Goal: Task Accomplishment & Management: Use online tool/utility

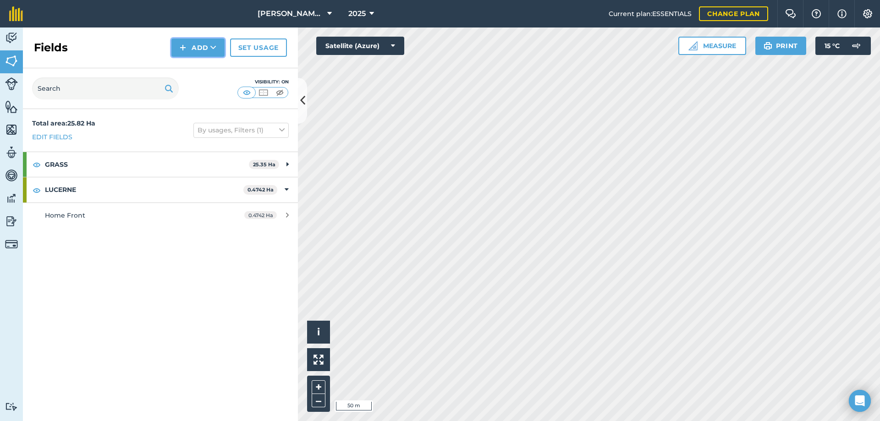
click at [202, 47] on button "Add" at bounding box center [197, 47] width 53 height 18
click at [198, 70] on link "Draw" at bounding box center [198, 68] width 50 height 20
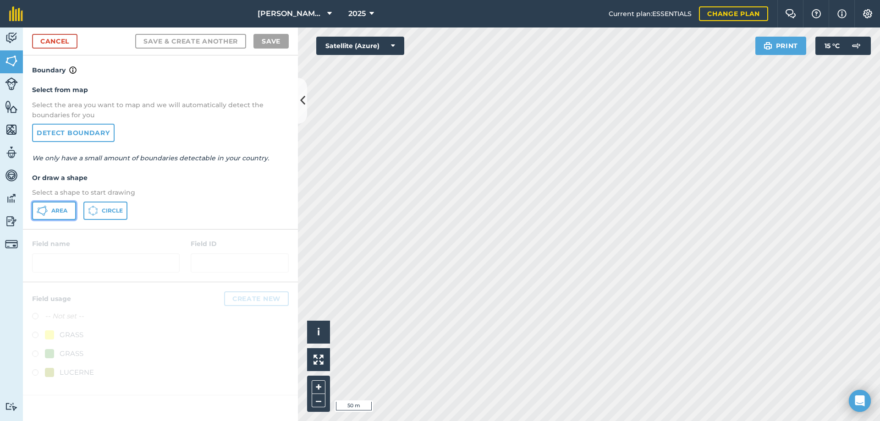
click at [54, 205] on button "Area" at bounding box center [54, 211] width 44 height 18
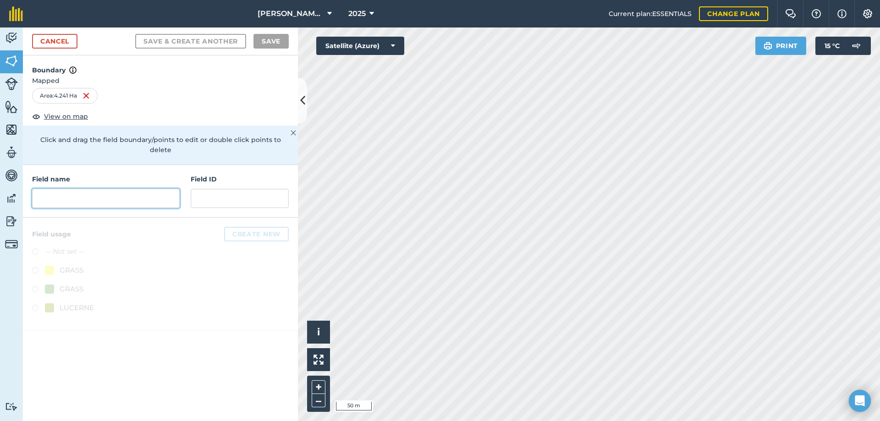
click at [97, 189] on input "text" at bounding box center [106, 198] width 148 height 19
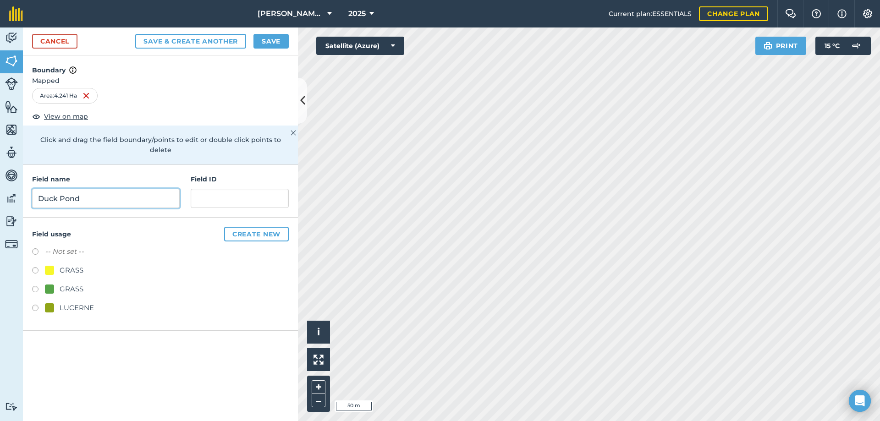
type input "Duck Pond"
click at [135, 34] on button "Save & Create Another" at bounding box center [190, 41] width 111 height 15
